Goal: Task Accomplishment & Management: Complete application form

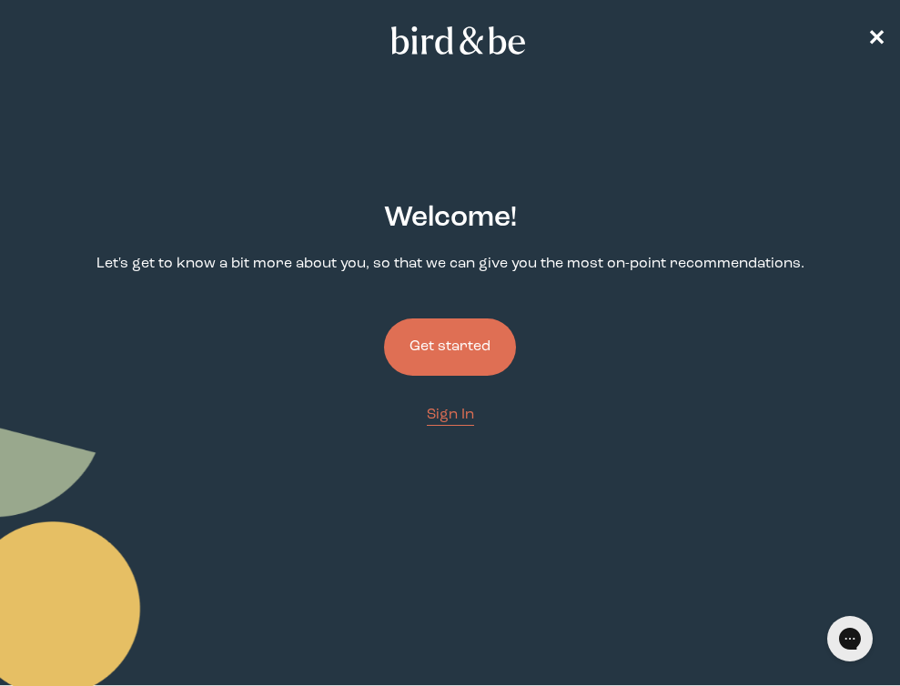
click at [485, 343] on button "Get started" at bounding box center [450, 346] width 132 height 57
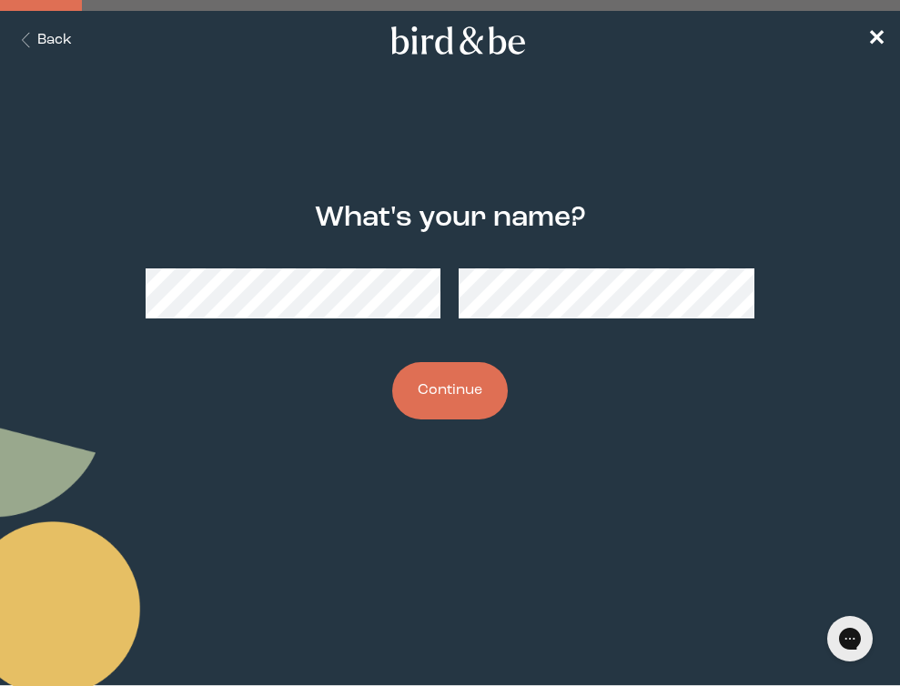
click at [355, 352] on div "What's your name? Continue" at bounding box center [450, 312] width 871 height 276
click at [423, 367] on button "Continue" at bounding box center [450, 390] width 116 height 57
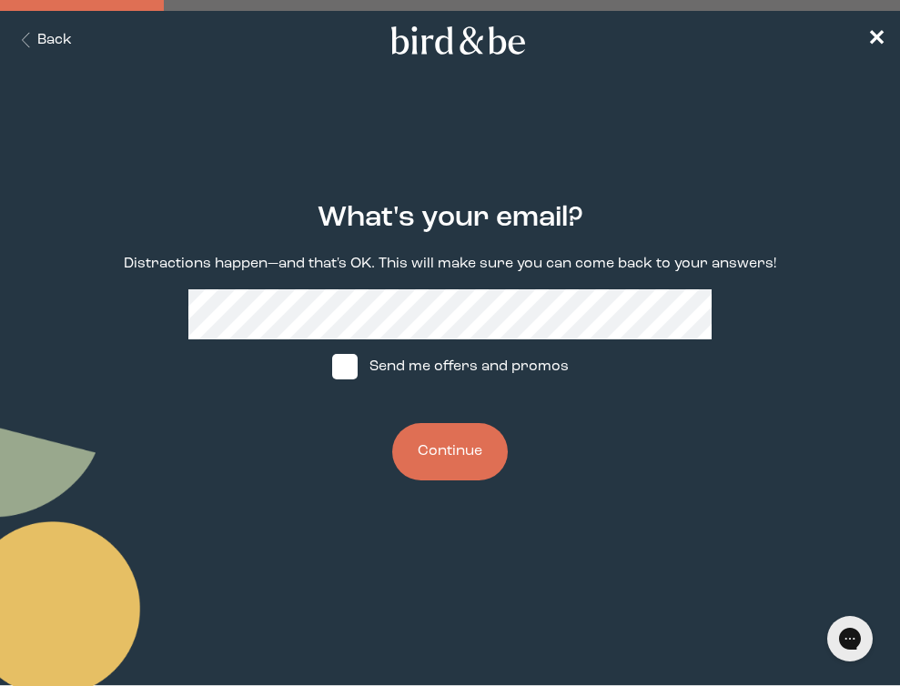
click at [351, 372] on span at bounding box center [344, 366] width 25 height 25
click at [332, 368] on input "Send me offers and promos" at bounding box center [331, 367] width 1 height 1
checkbox input "true"
click at [421, 436] on button "Continue" at bounding box center [450, 451] width 116 height 57
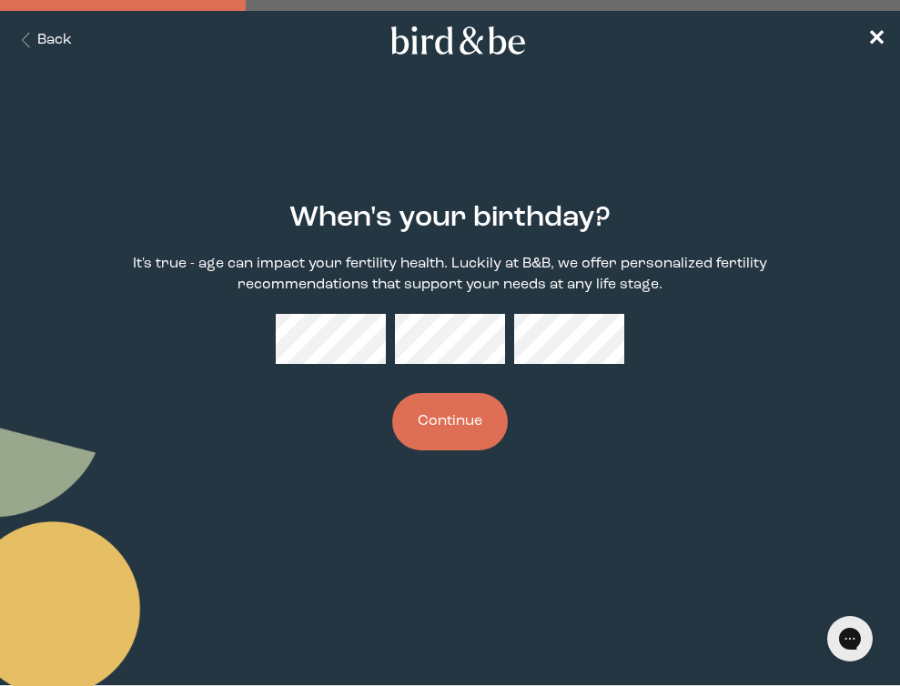
click at [482, 418] on button "Continue" at bounding box center [450, 421] width 116 height 57
click at [274, 339] on div "When's your birthday? It's true - age can impact your fertility health. Luckily…" at bounding box center [450, 327] width 871 height 307
click at [403, 559] on body "plus-circle minus-circle close-circle Bird & Be Logo Bird & Be Logo arrow-left …" at bounding box center [450, 343] width 900 height 686
click at [445, 434] on button "Continue" at bounding box center [450, 421] width 116 height 57
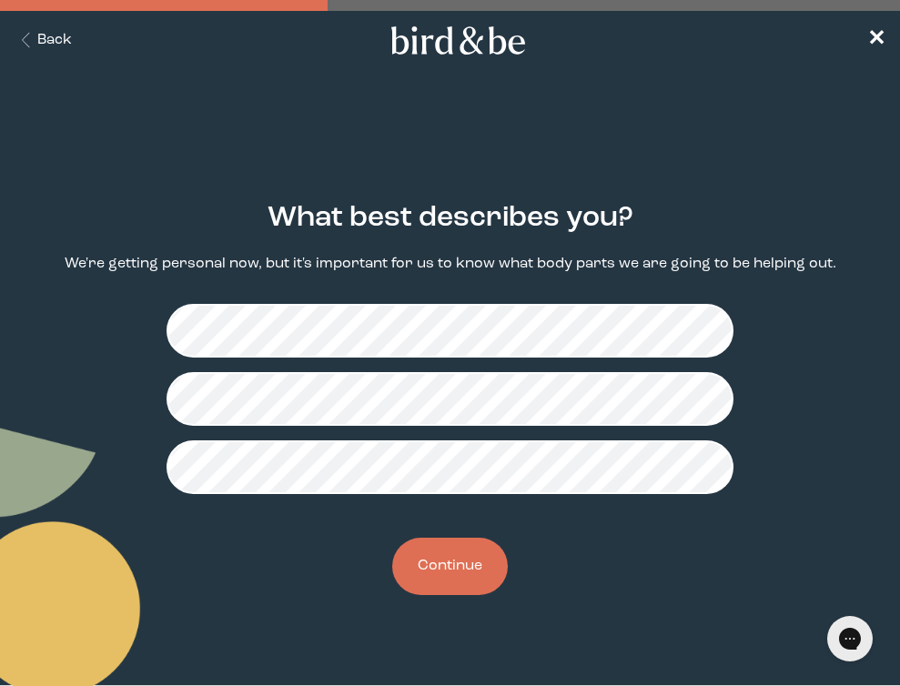
click at [469, 564] on button "Continue" at bounding box center [450, 566] width 116 height 57
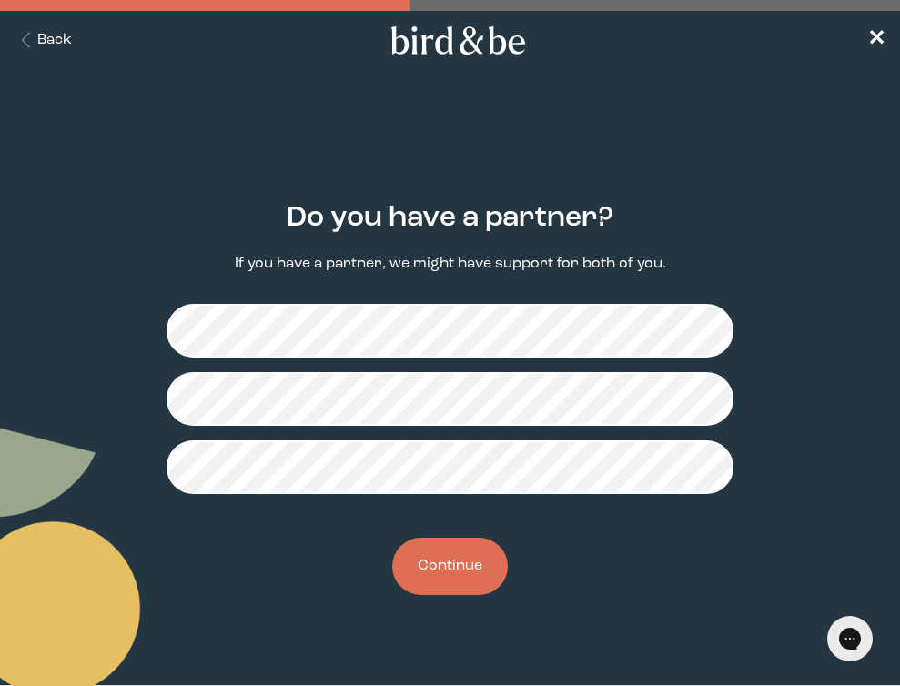
click at [465, 574] on button "Continue" at bounding box center [450, 566] width 116 height 57
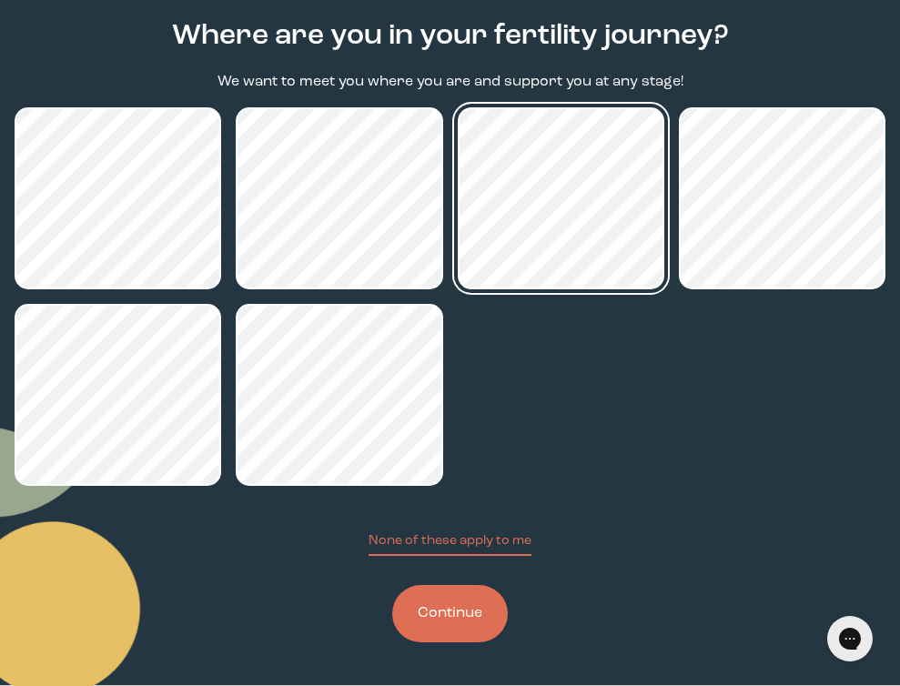
scroll to position [182, 0]
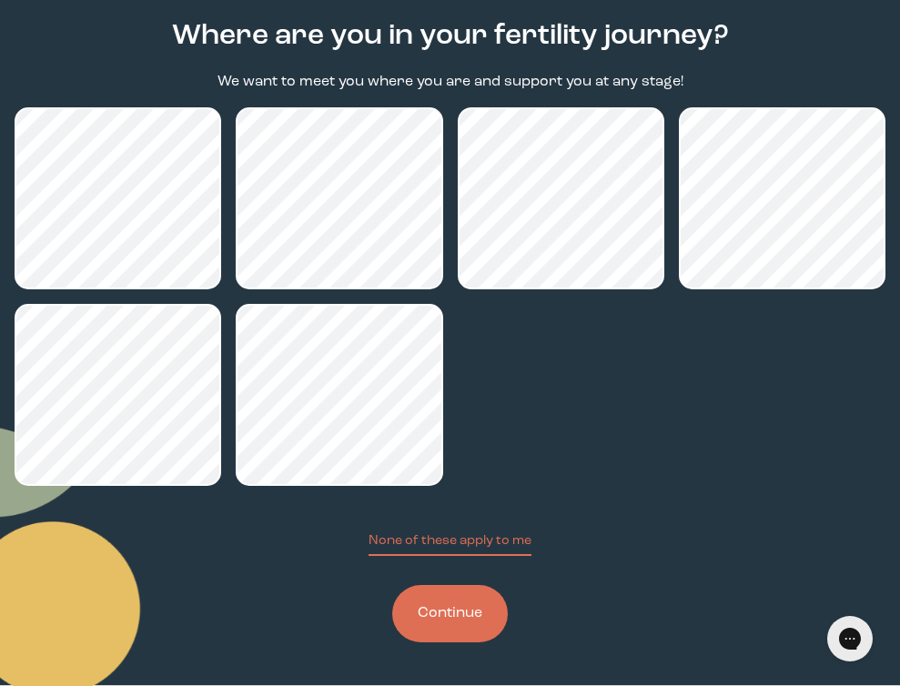
click at [496, 614] on button "Continue" at bounding box center [450, 613] width 116 height 57
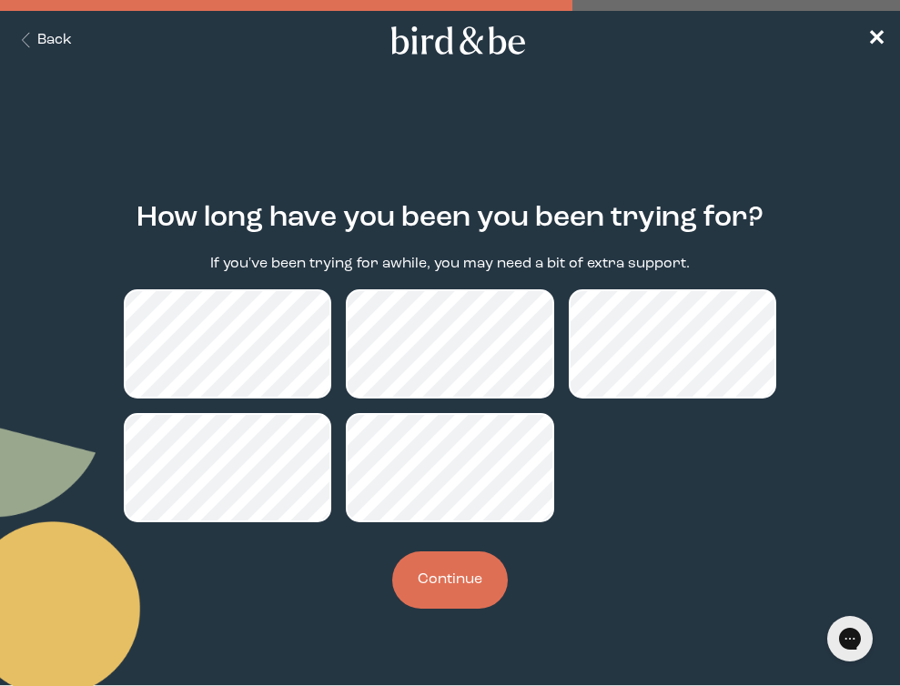
click at [443, 586] on button "Continue" at bounding box center [450, 579] width 116 height 57
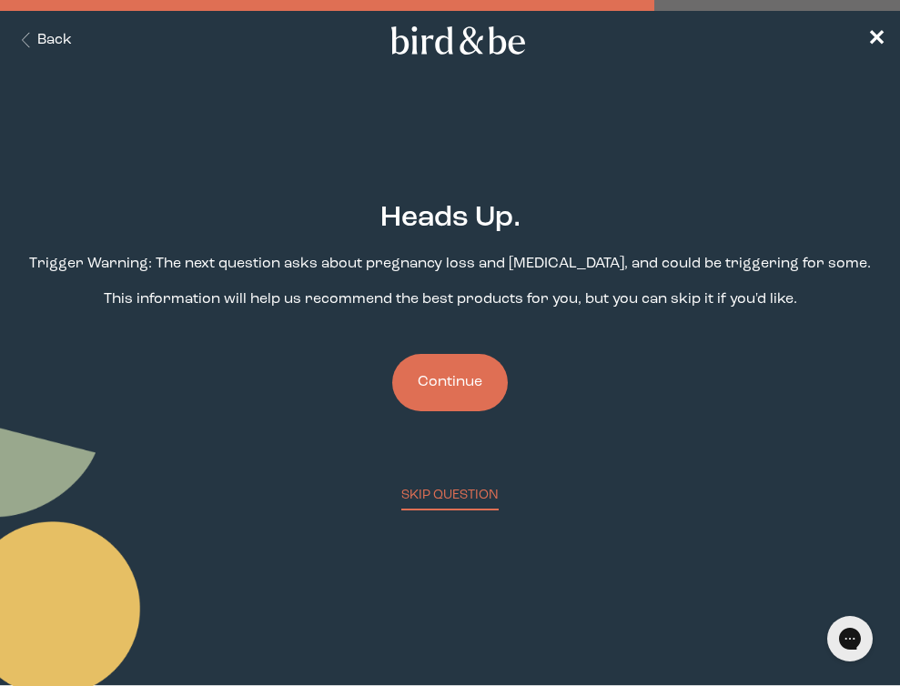
click at [474, 393] on button "Continue" at bounding box center [450, 382] width 116 height 57
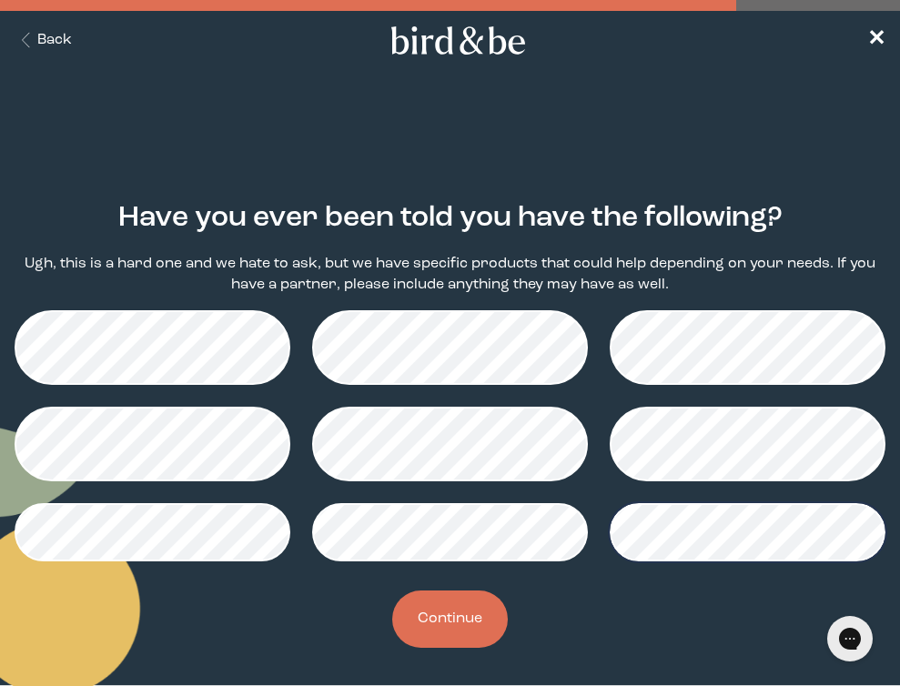
click at [459, 634] on button "Continue" at bounding box center [450, 619] width 116 height 57
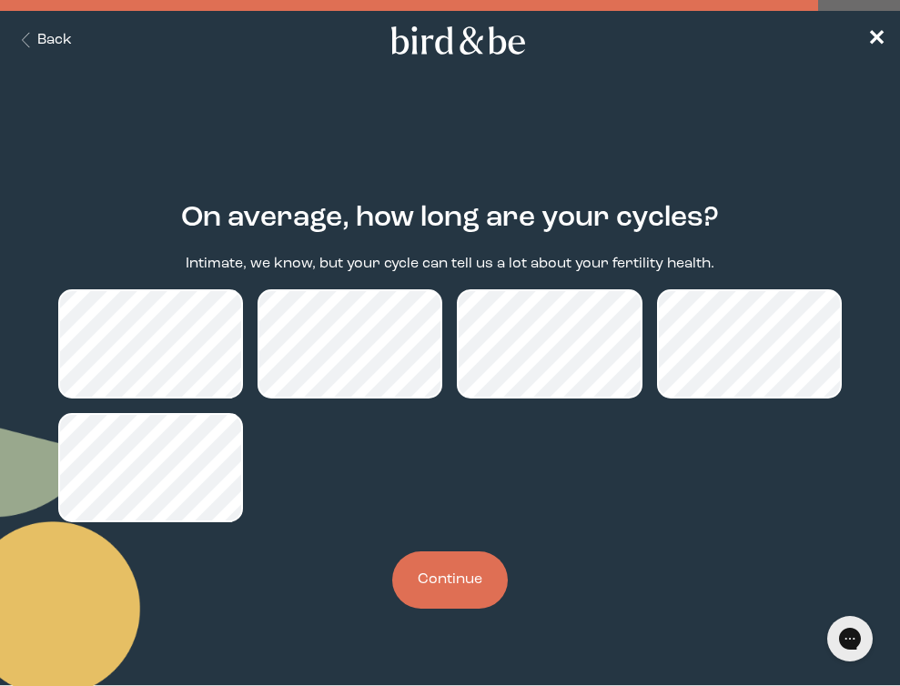
click at [456, 590] on button "Continue" at bounding box center [450, 579] width 116 height 57
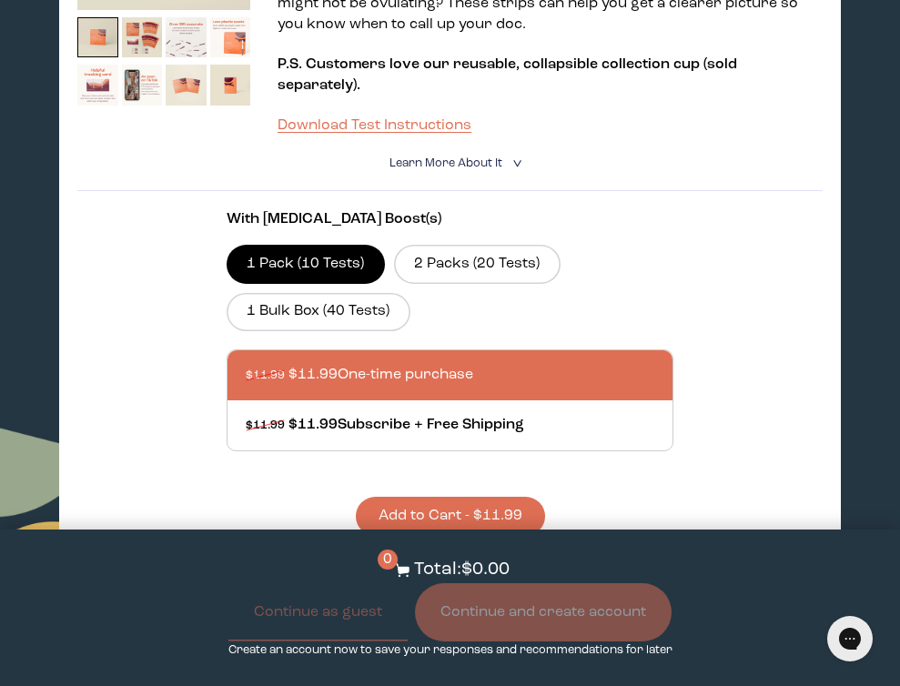
scroll to position [1349, 0]
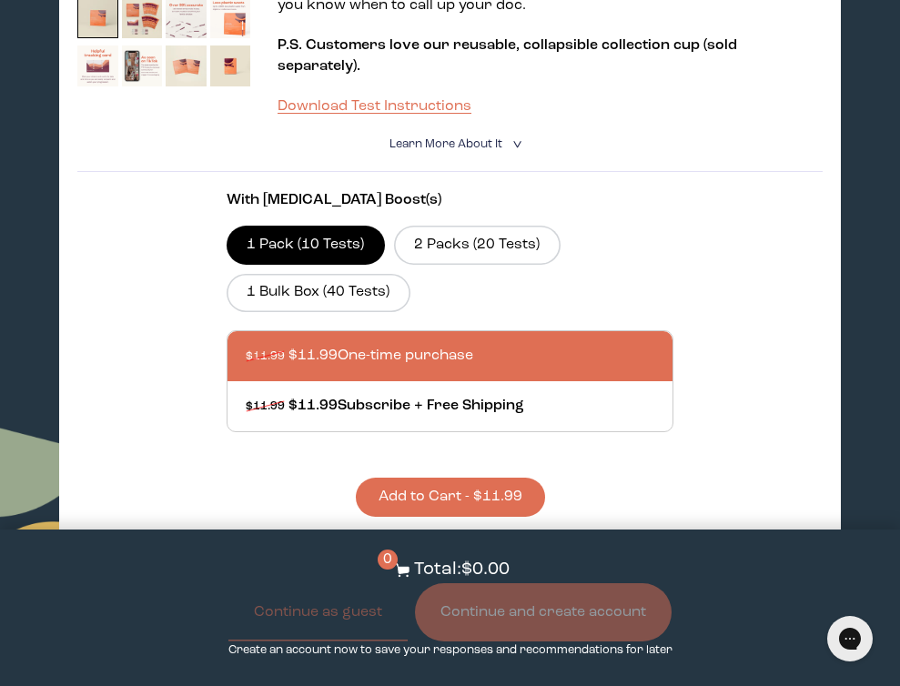
click at [393, 478] on button "Add to Cart - $11.99" at bounding box center [450, 497] width 189 height 39
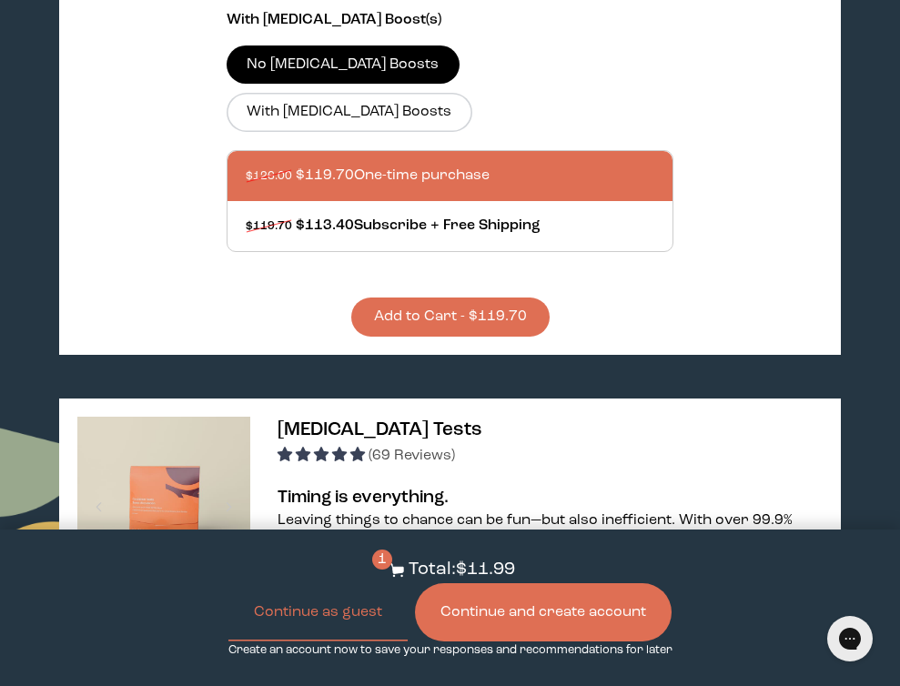
scroll to position [776, 0]
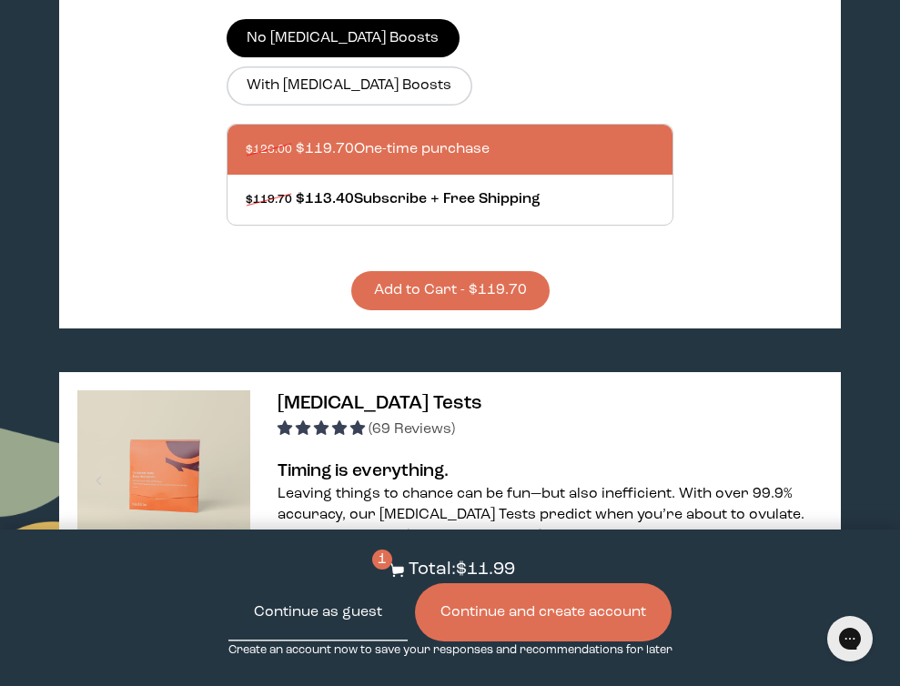
click at [276, 621] on button "Continue as guest" at bounding box center [317, 612] width 179 height 58
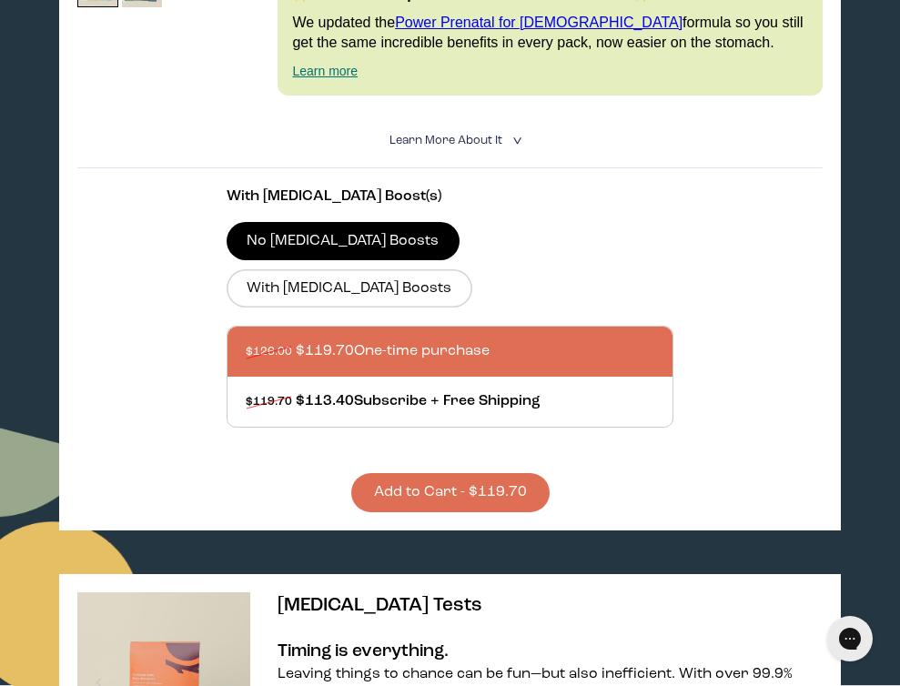
scroll to position [75, 0]
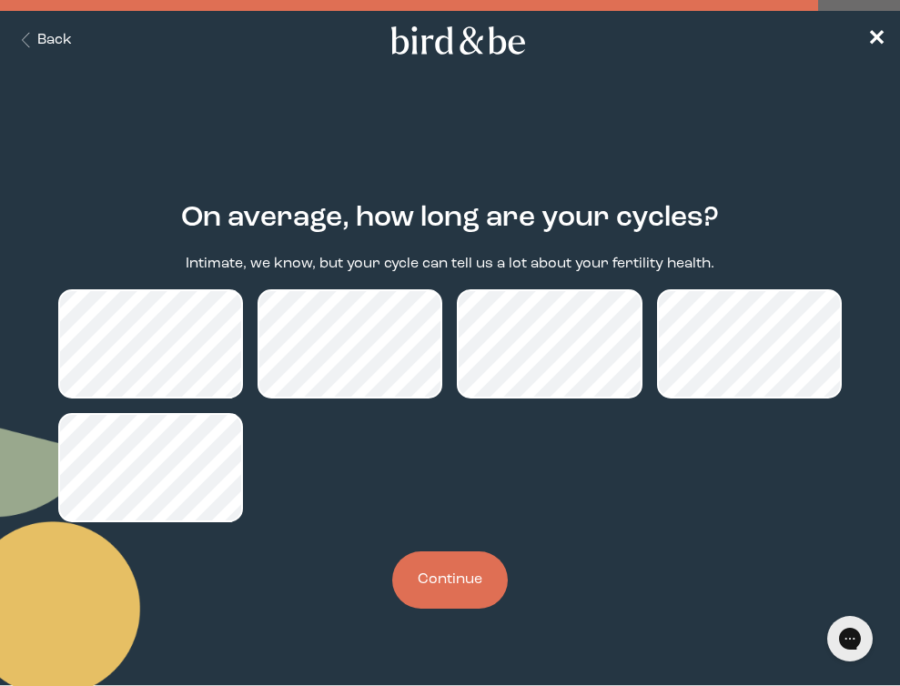
click at [56, 39] on button "Back" at bounding box center [43, 40] width 57 height 21
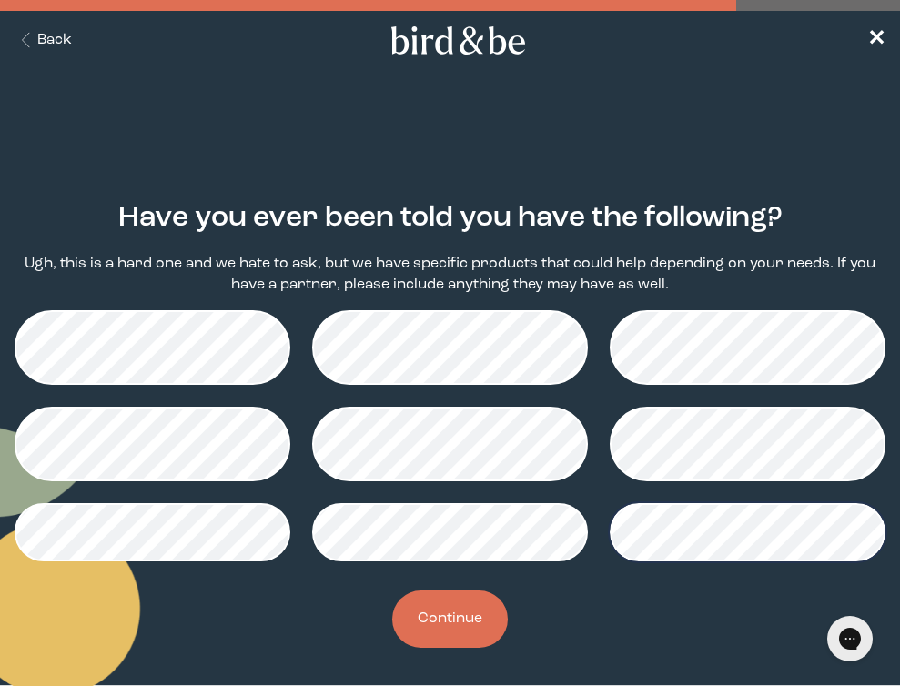
click at [56, 39] on button "Back" at bounding box center [43, 40] width 57 height 21
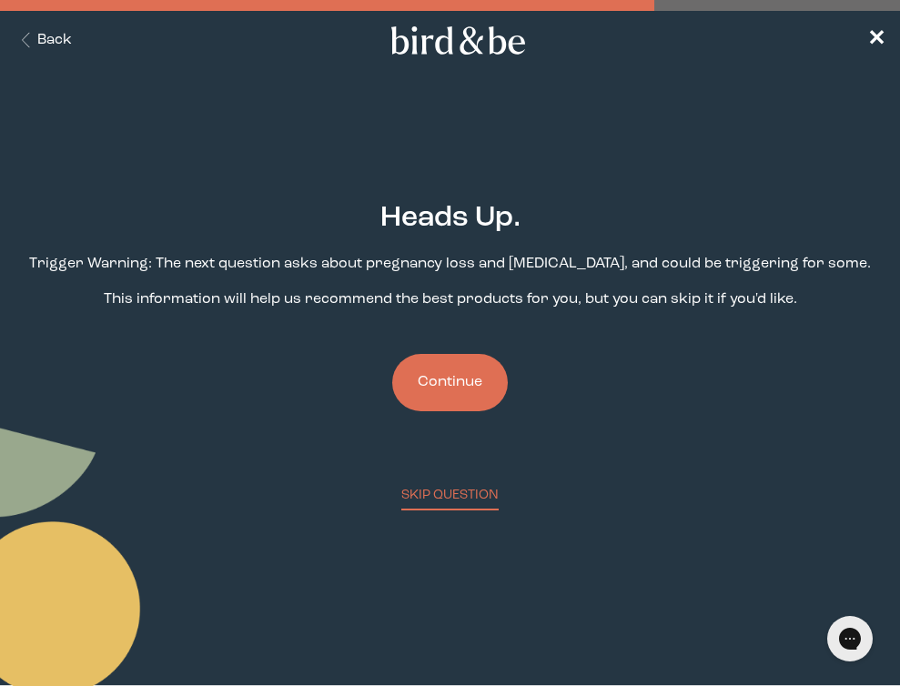
click at [56, 39] on button "Back" at bounding box center [43, 40] width 57 height 21
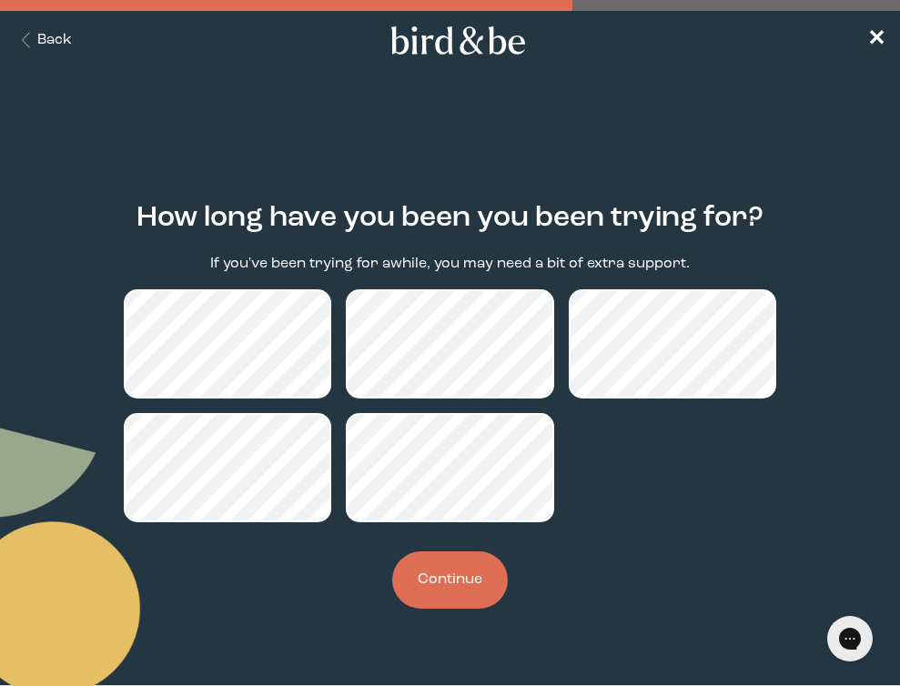
click at [56, 36] on button "Back" at bounding box center [43, 40] width 57 height 21
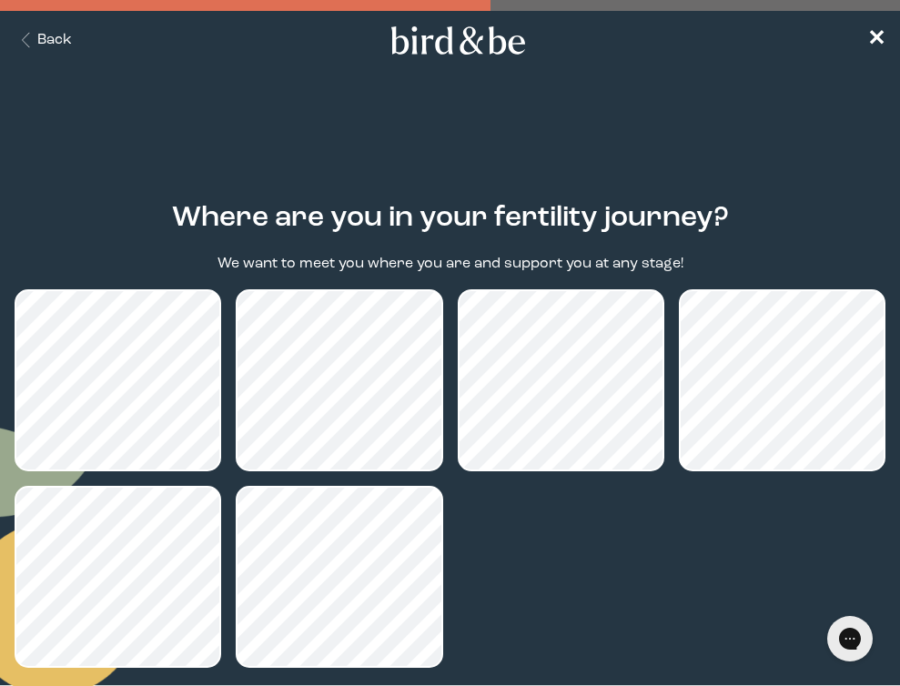
click at [55, 38] on button "Back" at bounding box center [43, 40] width 57 height 21
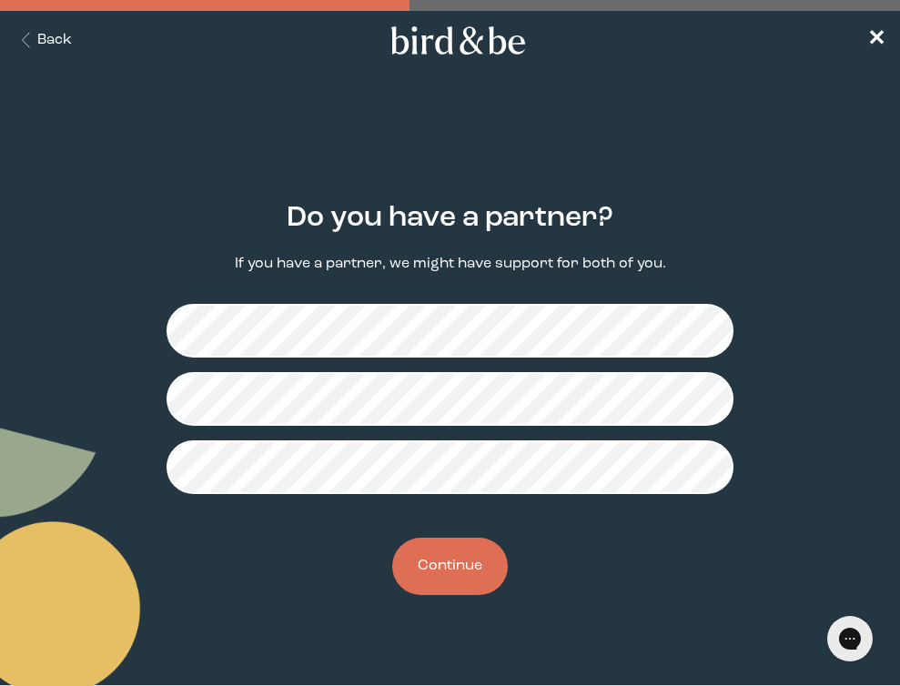
click at [42, 35] on button "Back" at bounding box center [43, 40] width 57 height 21
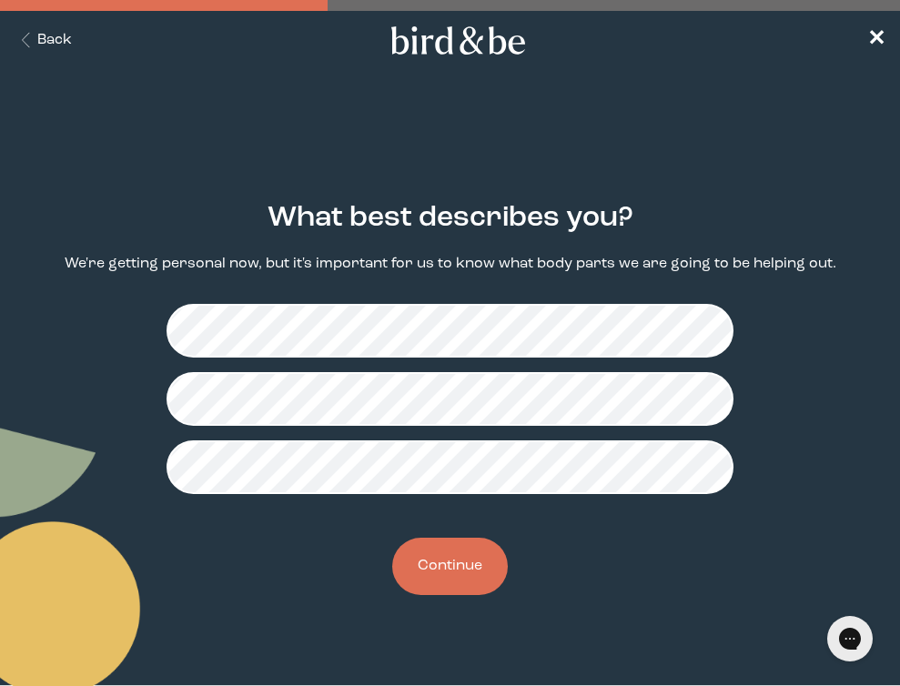
click at [42, 35] on button "Back" at bounding box center [43, 40] width 57 height 21
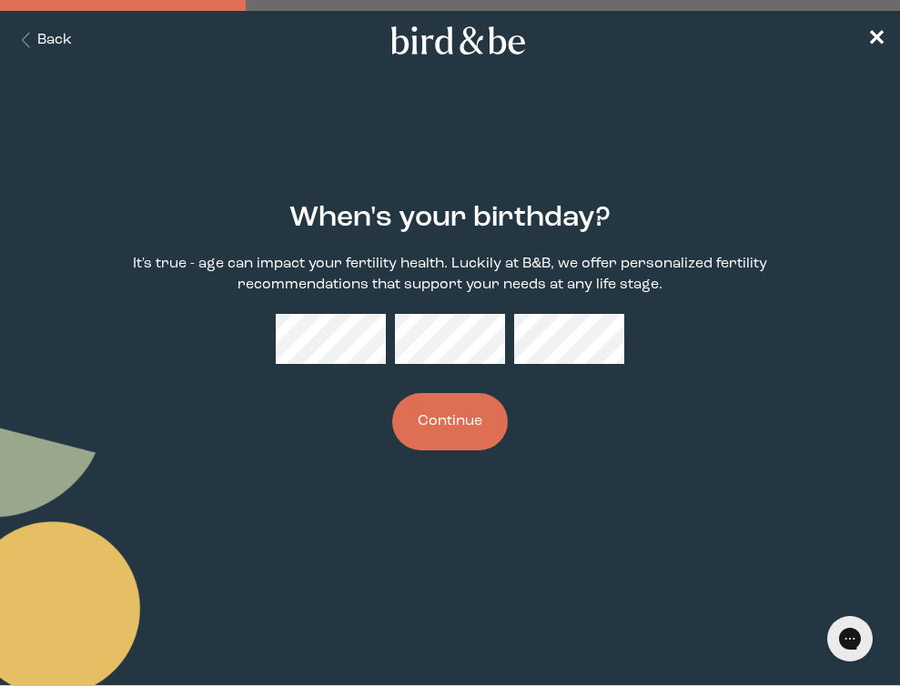
click at [42, 37] on button "Back" at bounding box center [43, 40] width 57 height 21
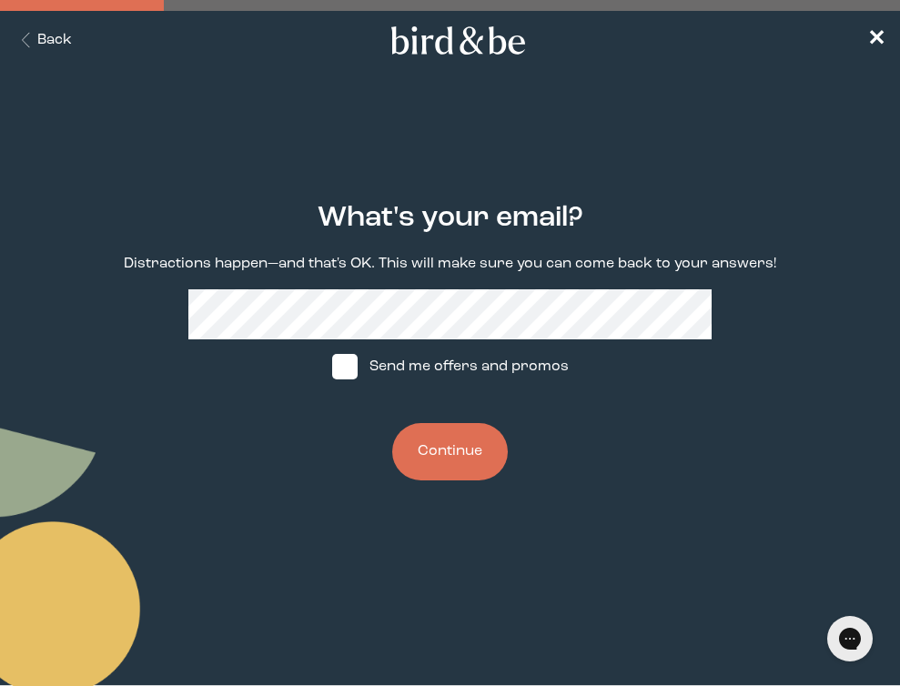
click at [42, 37] on button "Back" at bounding box center [43, 40] width 57 height 21
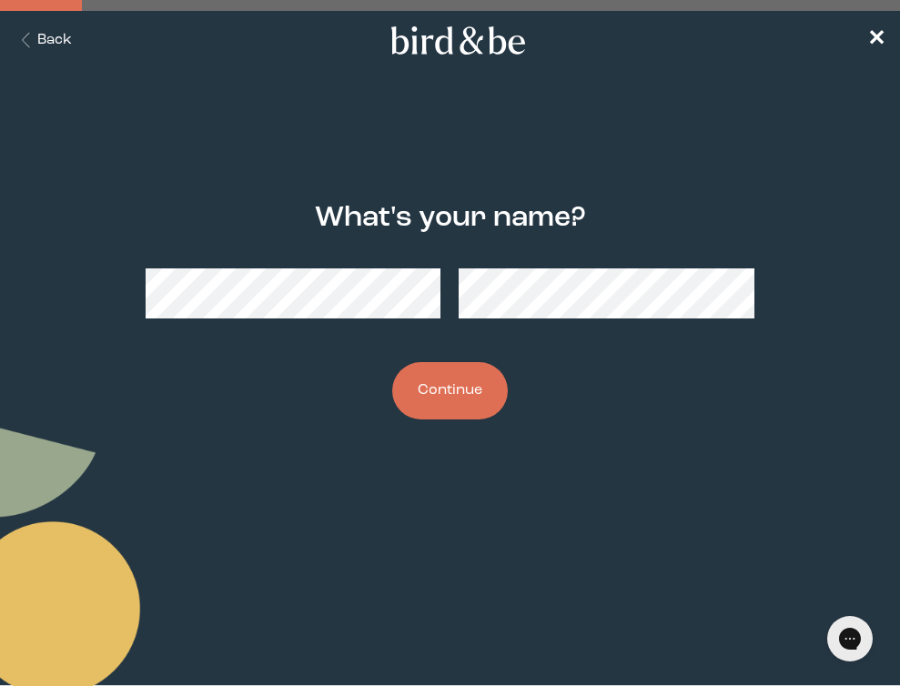
click at [42, 37] on button "Back" at bounding box center [43, 40] width 57 height 21
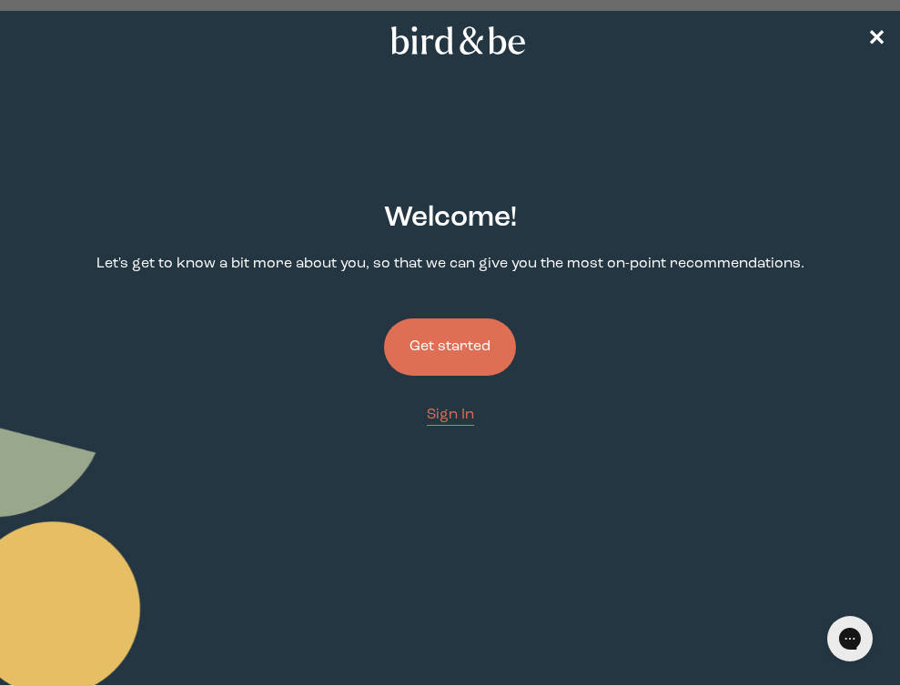
click at [480, 356] on button "Get started" at bounding box center [450, 346] width 132 height 57
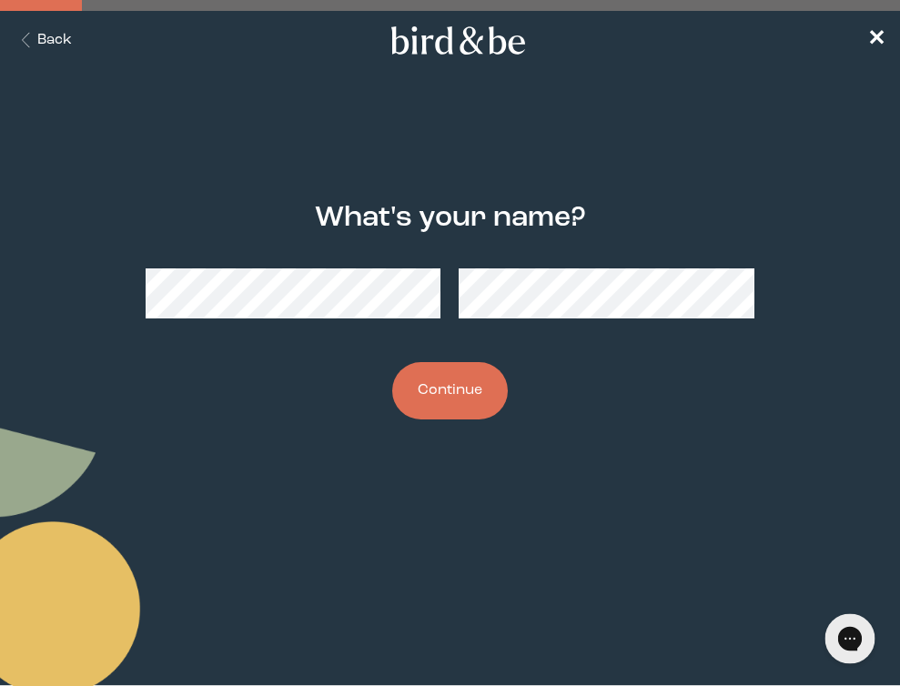
click at [844, 637] on icon "Open gorgias live chat" at bounding box center [850, 639] width 20 height 20
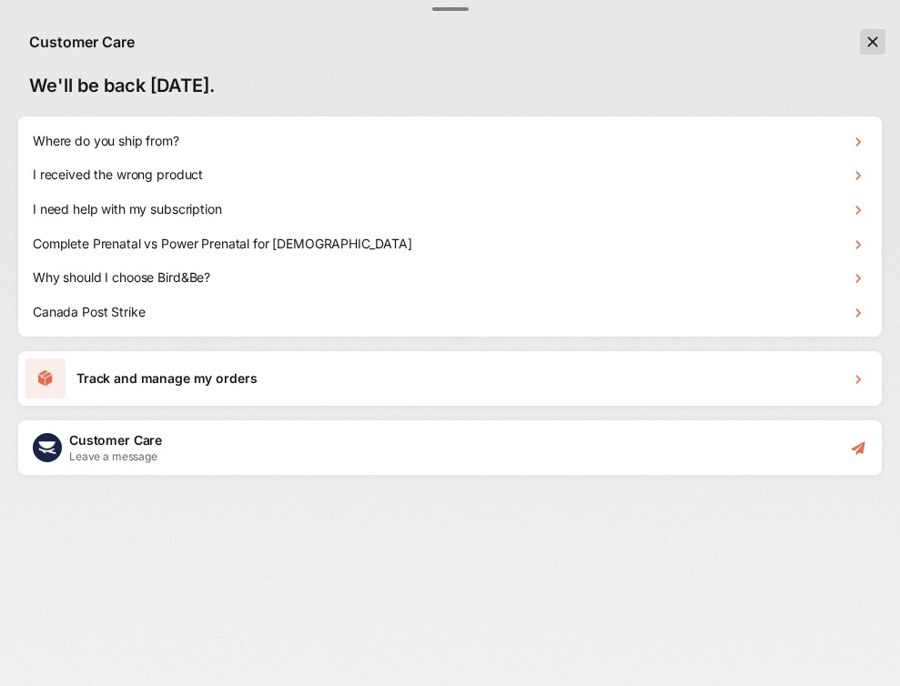
click at [877, 37] on icon "Close the chat window" at bounding box center [873, 42] width 10 height 10
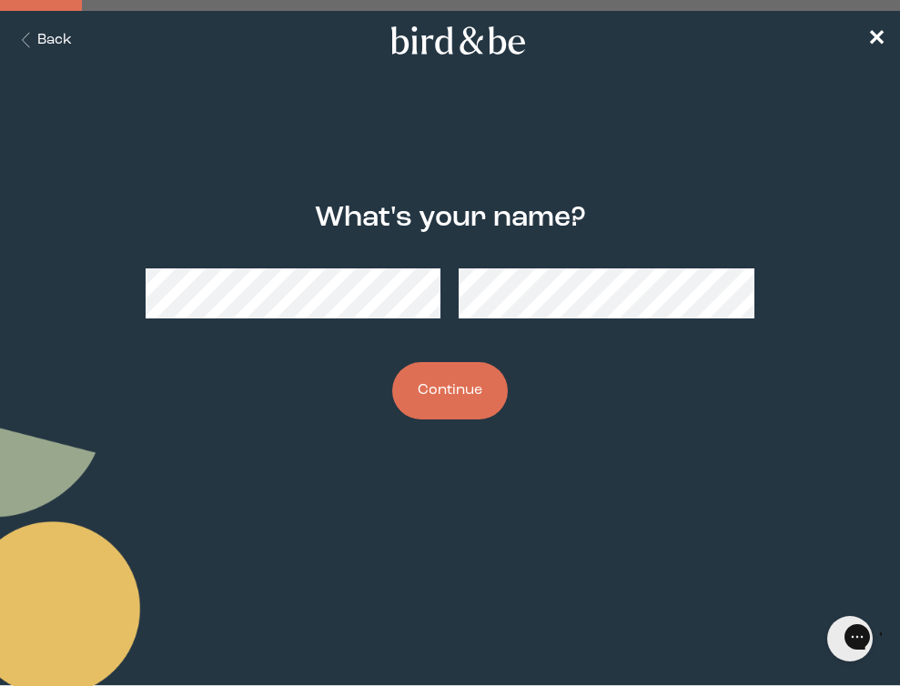
click at [468, 401] on button "Continue" at bounding box center [450, 390] width 116 height 57
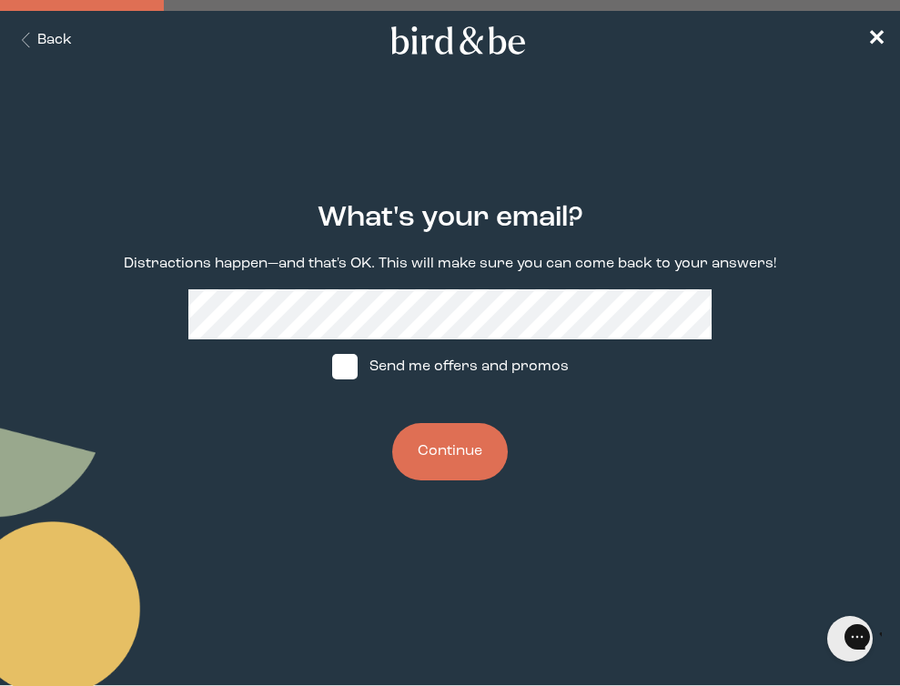
click at [447, 444] on button "Continue" at bounding box center [450, 451] width 116 height 57
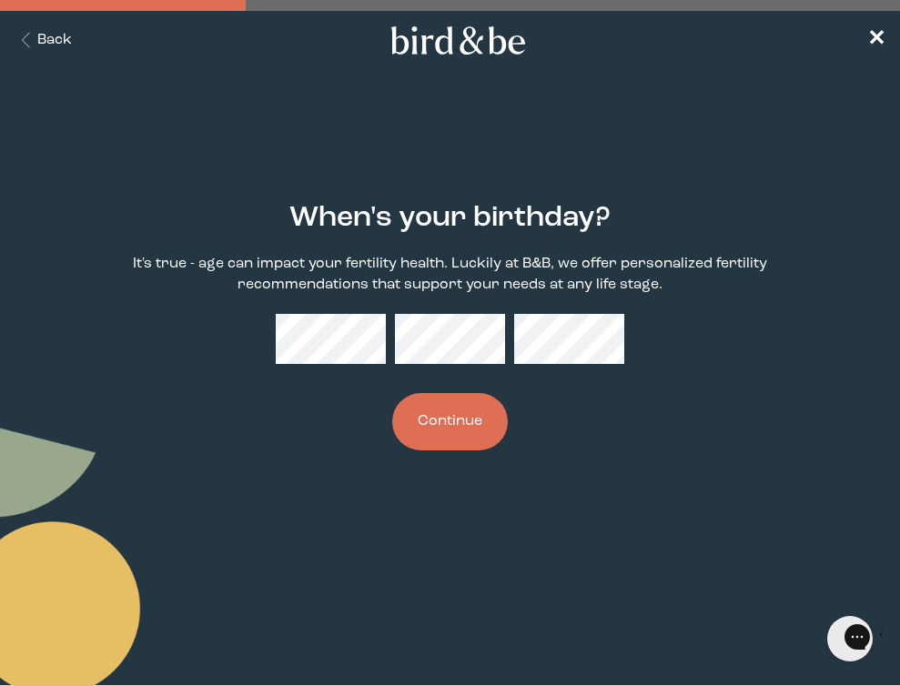
click at [440, 427] on button "Continue" at bounding box center [450, 421] width 116 height 57
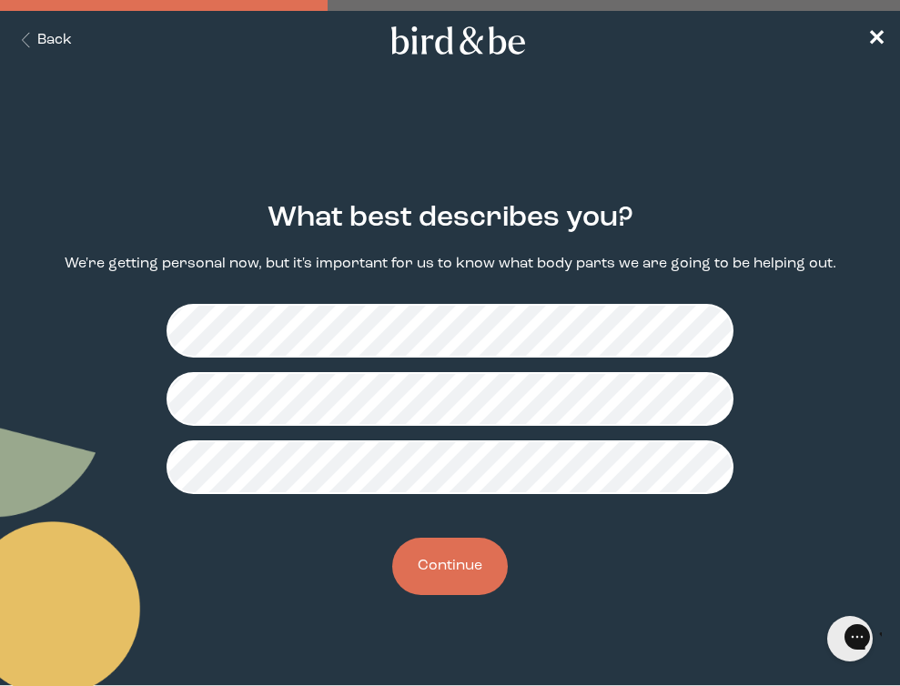
click at [452, 576] on button "Continue" at bounding box center [450, 566] width 116 height 57
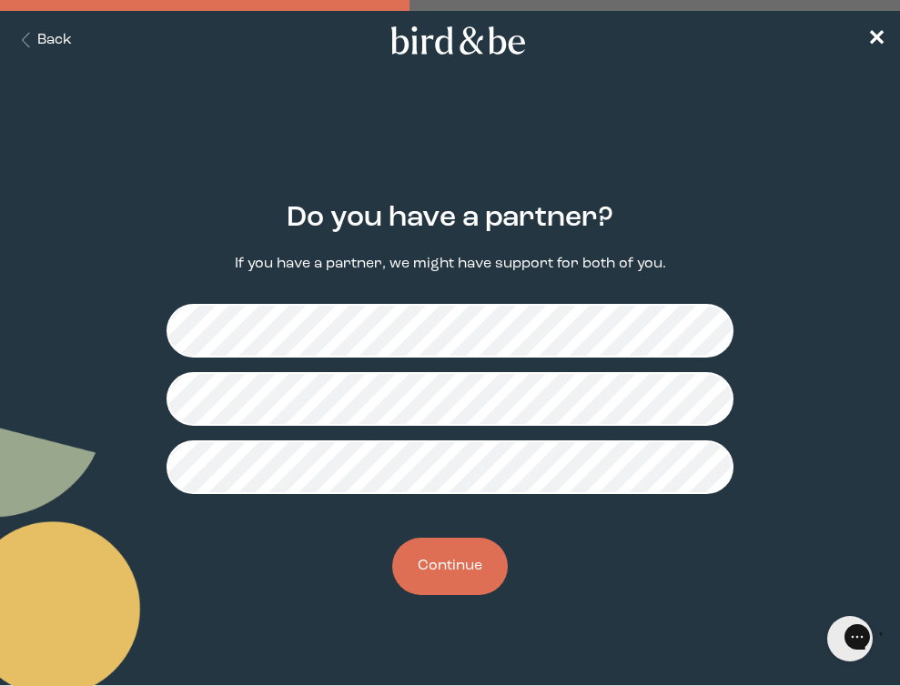
click at [444, 552] on button "Continue" at bounding box center [450, 566] width 116 height 57
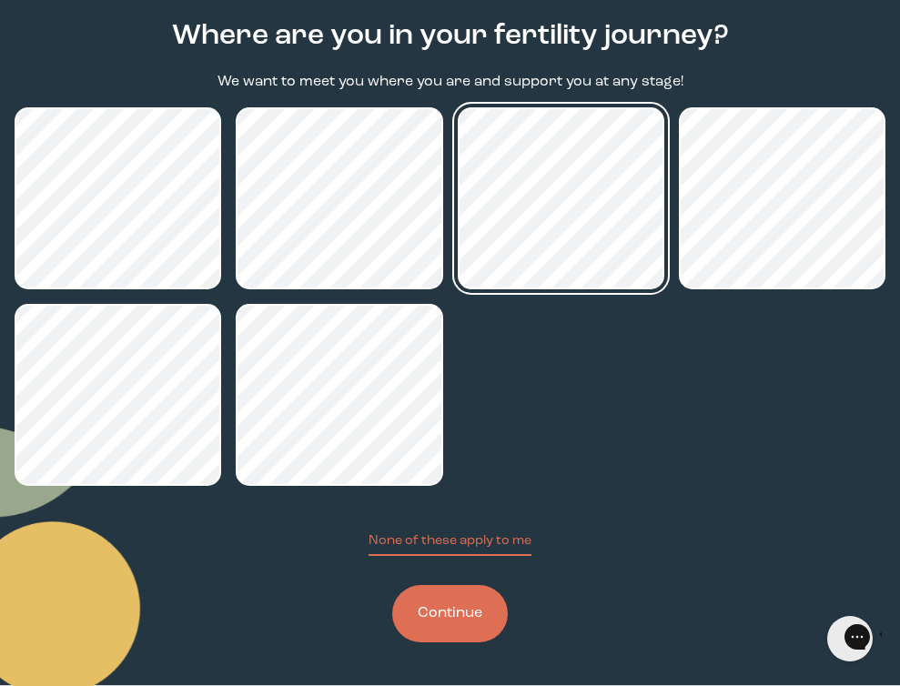
scroll to position [182, 0]
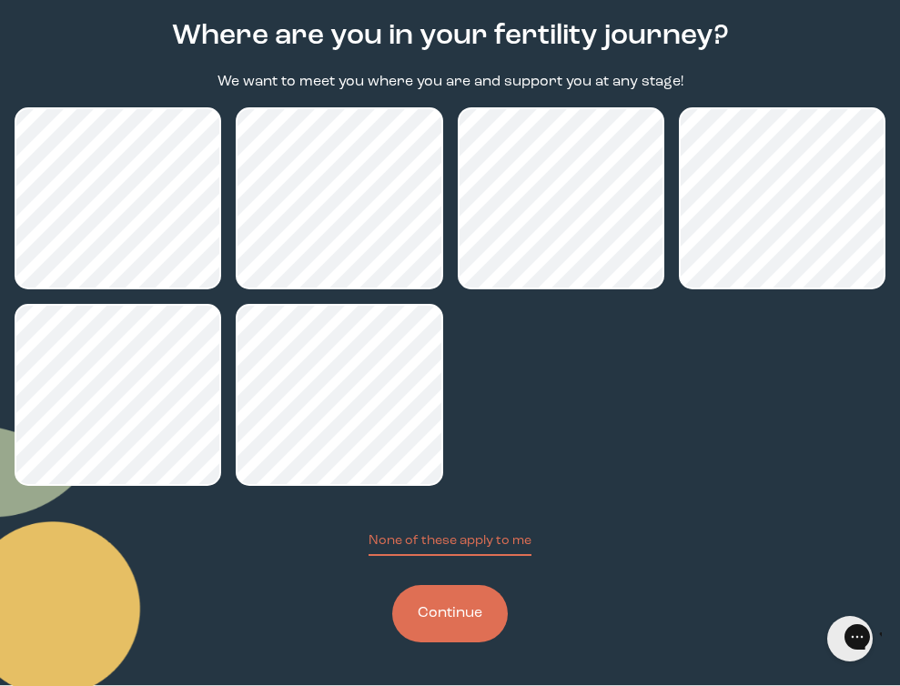
click at [455, 626] on button "Continue" at bounding box center [450, 613] width 116 height 57
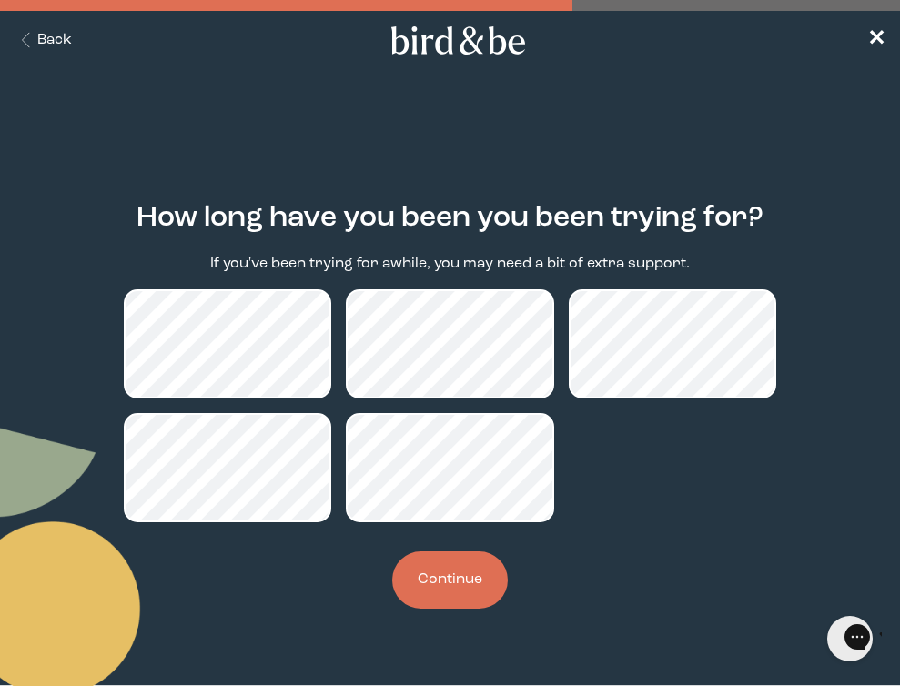
click at [435, 561] on button "Continue" at bounding box center [450, 579] width 116 height 57
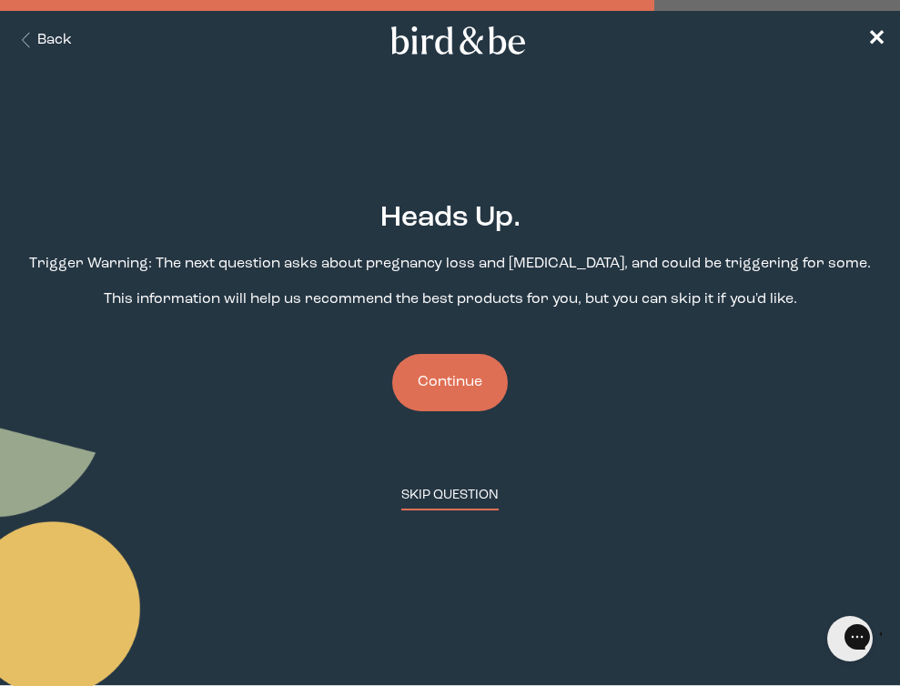
click at [452, 500] on button "SKIP QUESTION" at bounding box center [449, 498] width 97 height 25
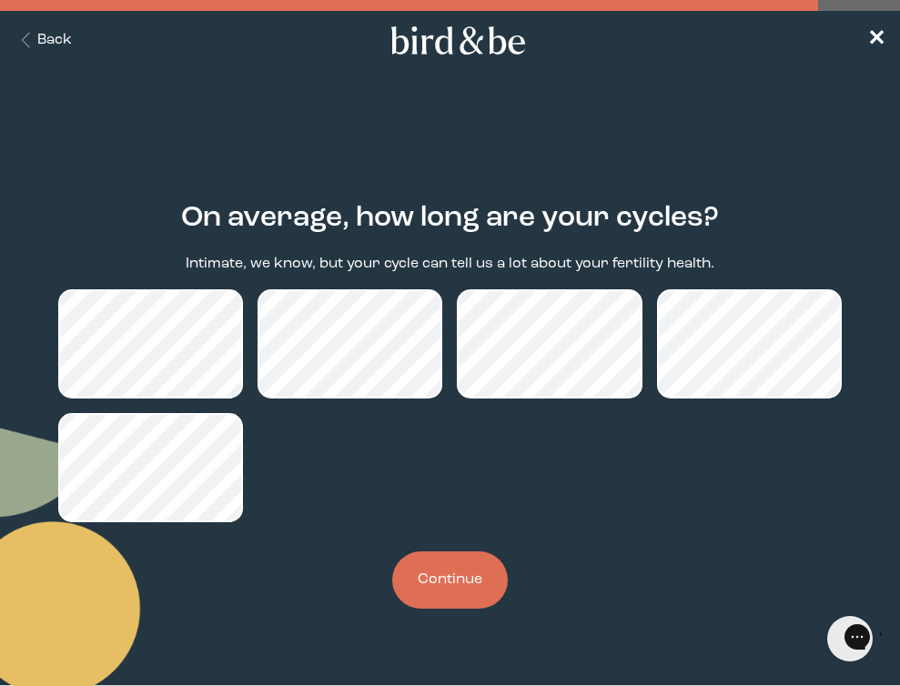
click at [481, 565] on button "Continue" at bounding box center [450, 579] width 116 height 57
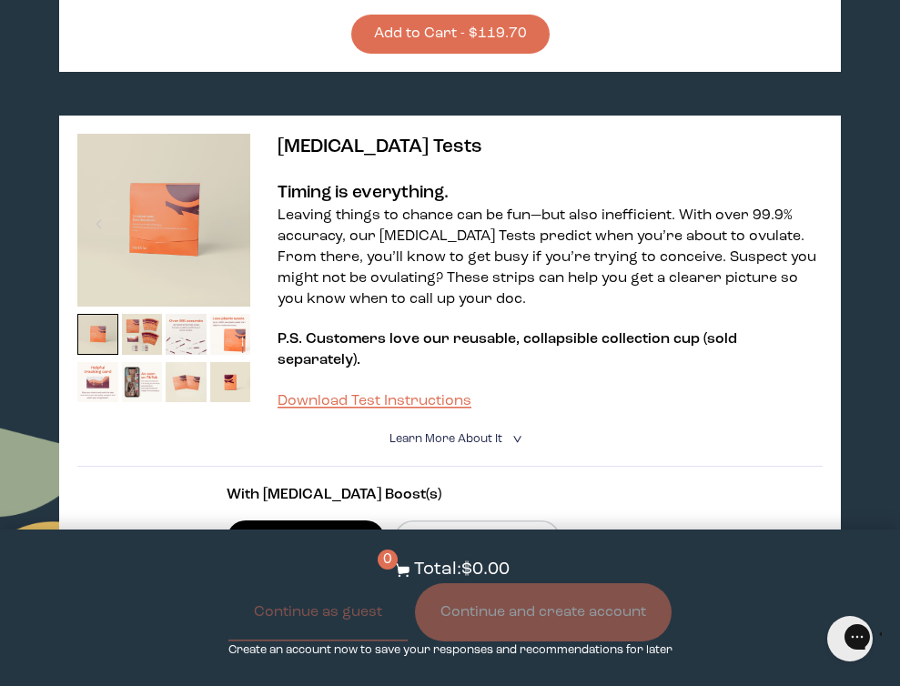
scroll to position [1010, 0]
click at [186, 314] on img at bounding box center [186, 334] width 41 height 41
click at [183, 314] on img at bounding box center [186, 334] width 41 height 41
click at [135, 362] on img at bounding box center [142, 382] width 41 height 41
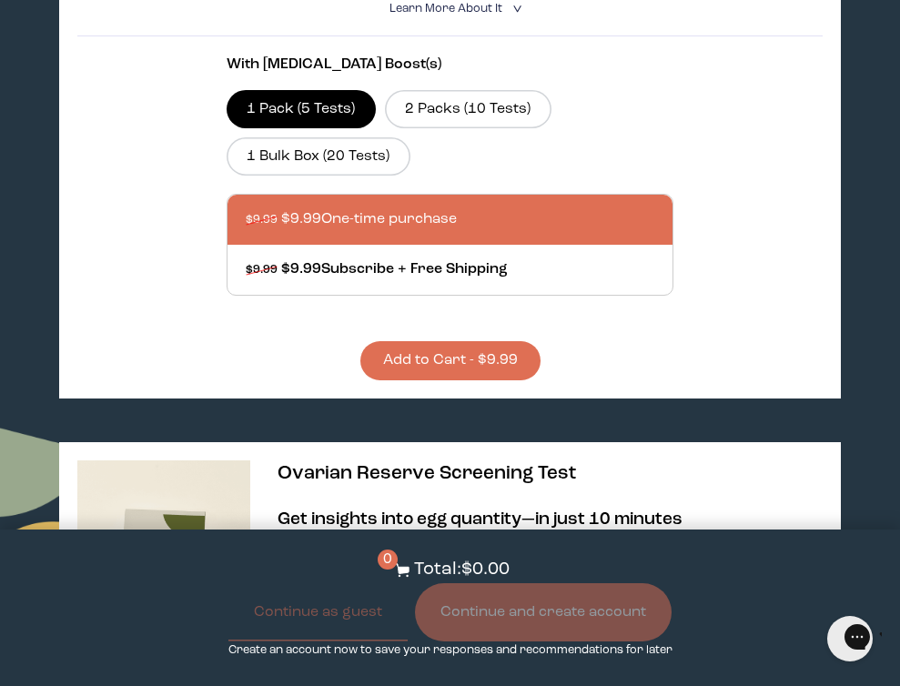
scroll to position [1668, 0]
